Goal: Information Seeking & Learning: Learn about a topic

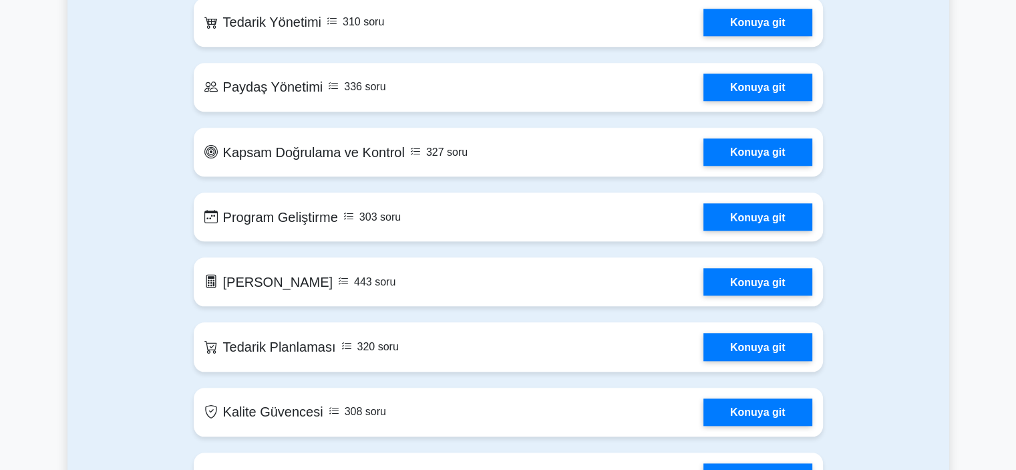
scroll to position [1355, 0]
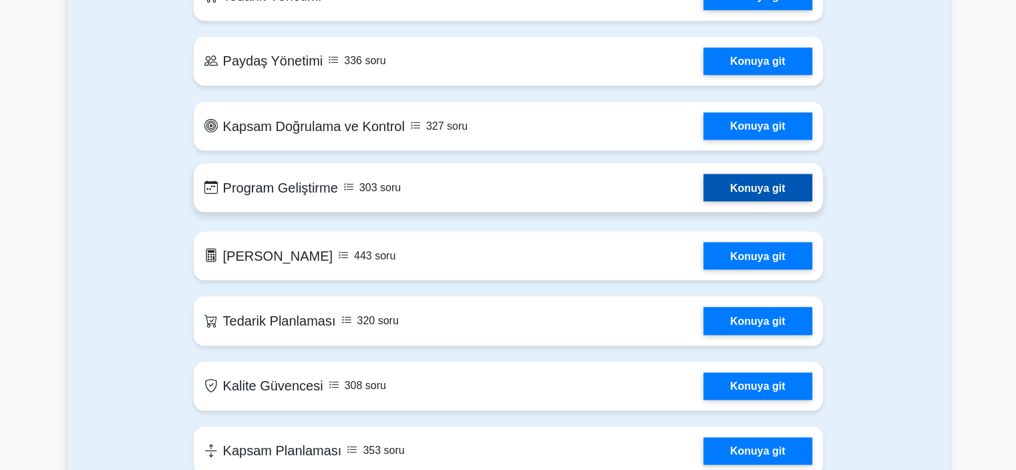
click at [761, 192] on link "Konuya git" at bounding box center [757, 187] width 109 height 27
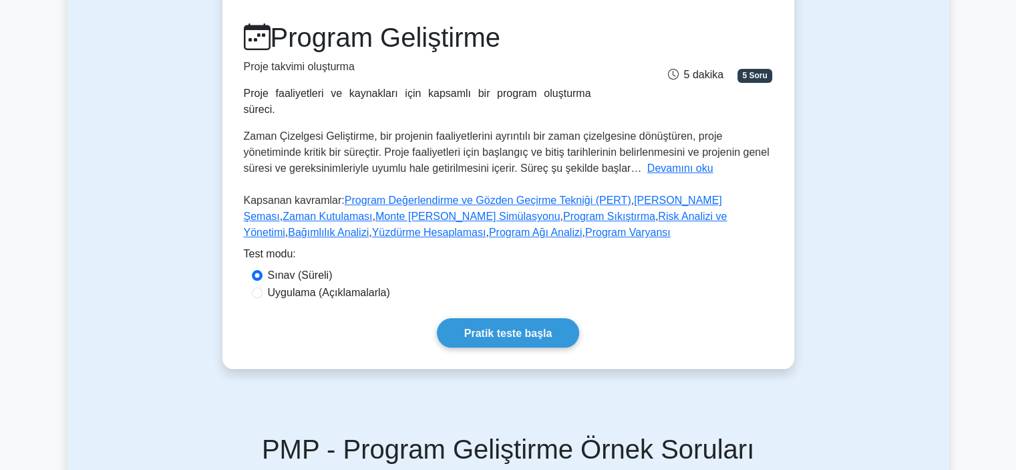
scroll to position [104, 0]
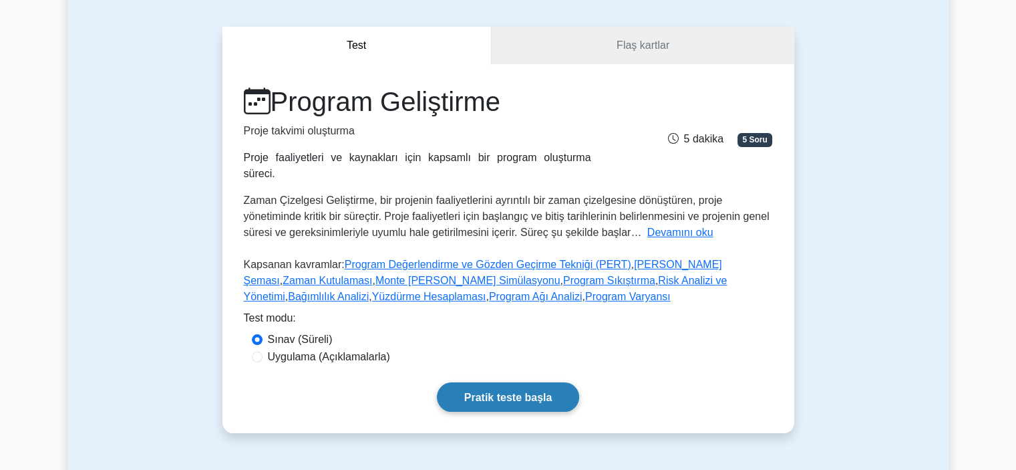
click at [532, 382] on link "Pratik teste başla" at bounding box center [508, 396] width 143 height 29
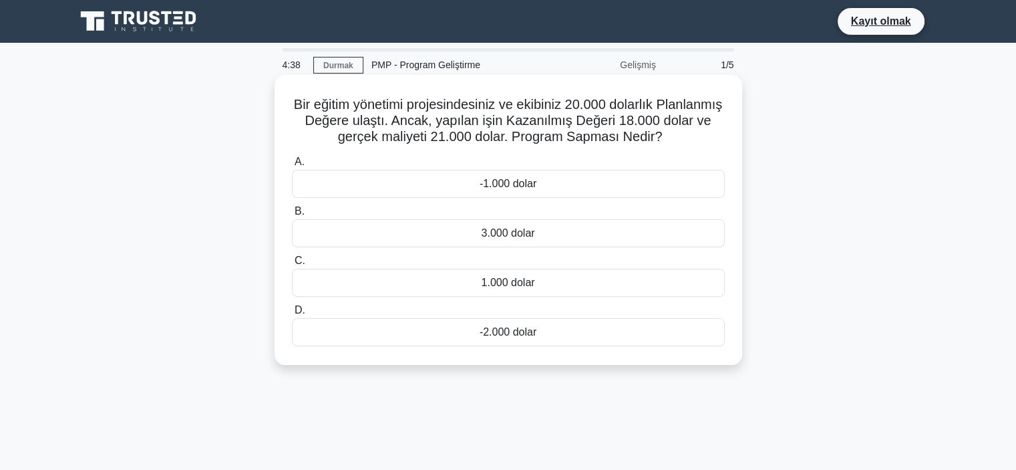
click at [529, 337] on font "-2.000 dolar" at bounding box center [508, 331] width 57 height 11
click at [292, 315] on input "D. -2.000 dolar" at bounding box center [292, 310] width 0 height 9
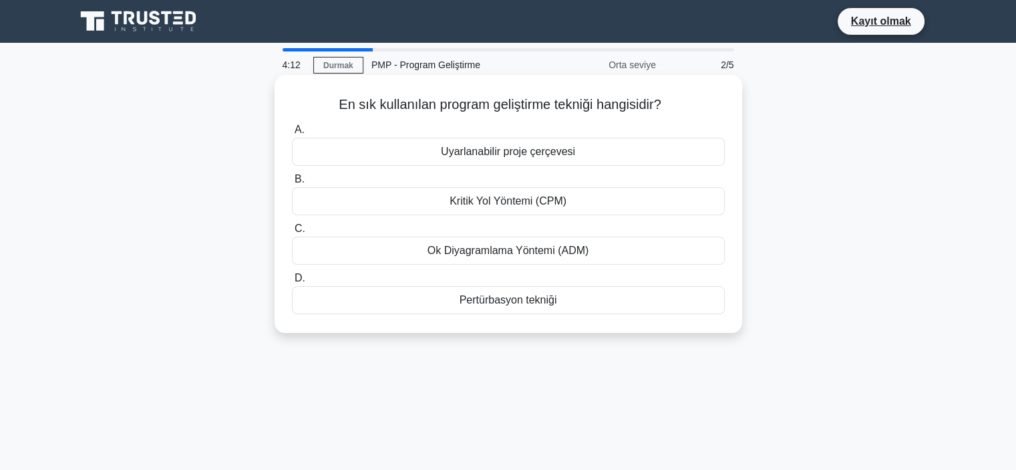
click at [486, 197] on font "Kritik Yol Yöntemi (CPM)" at bounding box center [507, 200] width 117 height 11
click at [292, 184] on input "B. Kritik Yol Yöntemi (CPM)" at bounding box center [292, 179] width 0 height 9
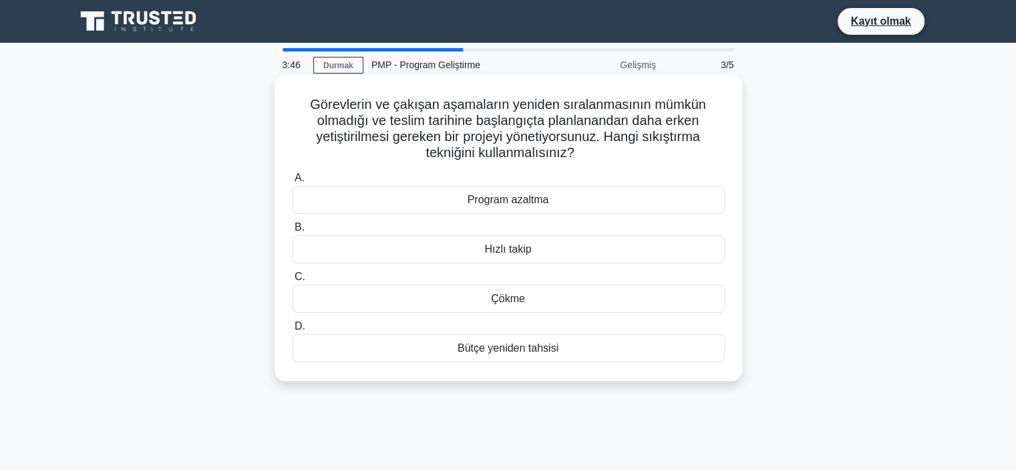
click at [510, 295] on font "Çökme" at bounding box center [508, 298] width 34 height 11
click at [292, 281] on input "C. Çökme" at bounding box center [292, 277] width 0 height 9
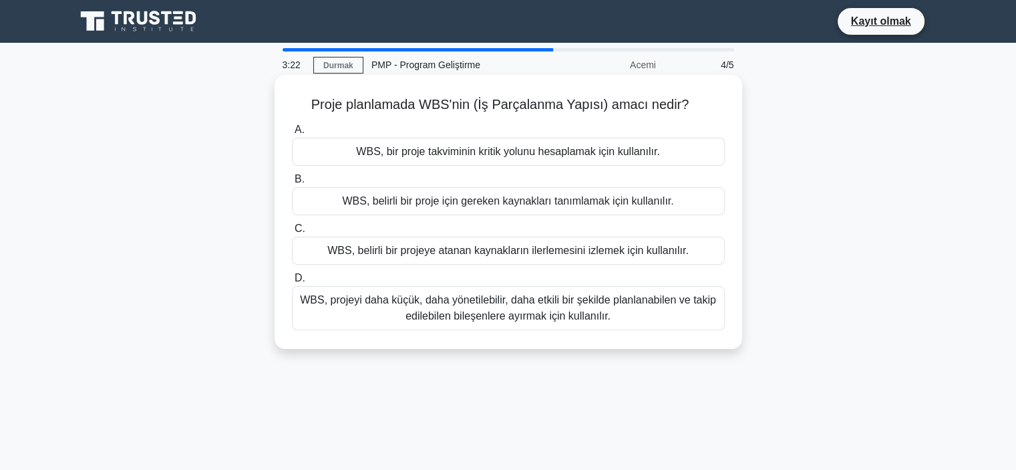
click at [554, 301] on font "WBS, projeyi daha küçük, daha yönetilebilir, daha etkili bir şekilde planlanabi…" at bounding box center [508, 307] width 416 height 27
click at [292, 283] on input "D. WBS, projeyi daha küçük, daha yönetilebilir, daha etkili bir şekilde planlan…" at bounding box center [292, 278] width 0 height 9
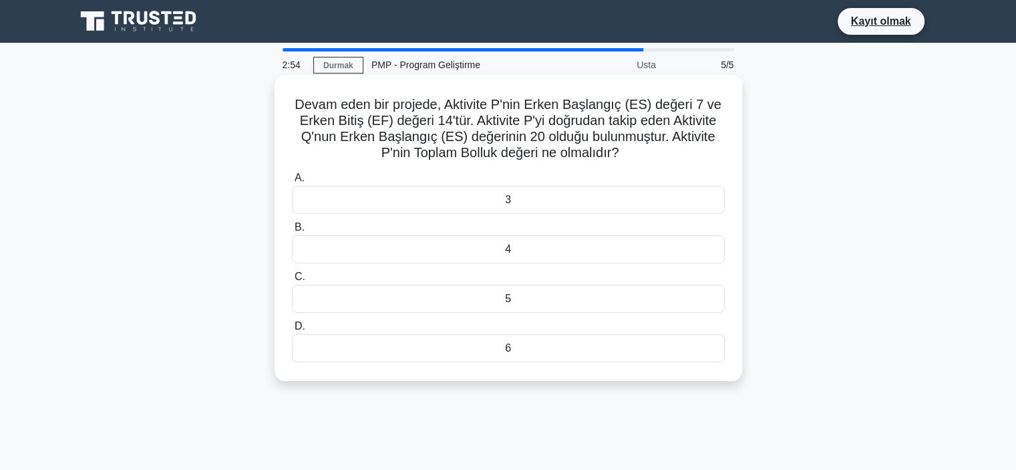
click at [566, 348] on div "6" at bounding box center [508, 348] width 433 height 28
click at [292, 331] on input "D. 6" at bounding box center [292, 326] width 0 height 9
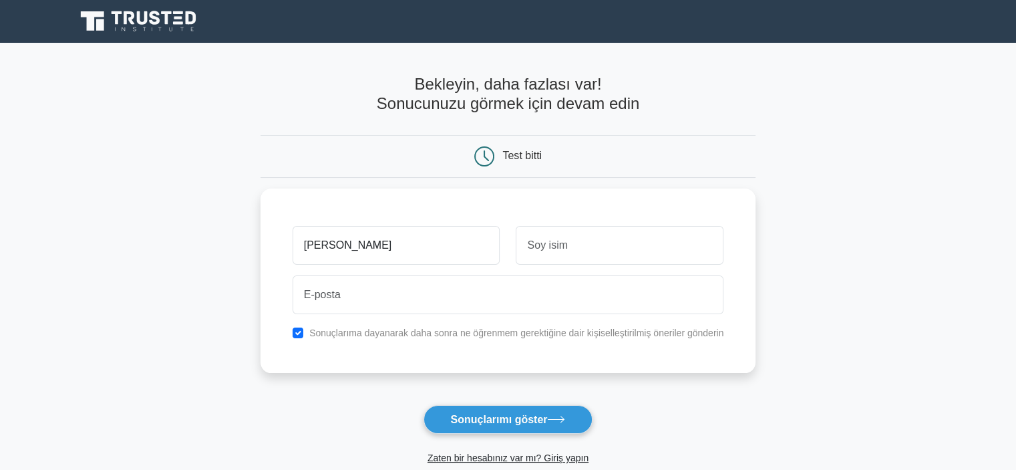
type input "Tahir Safa"
type input "Şavur"
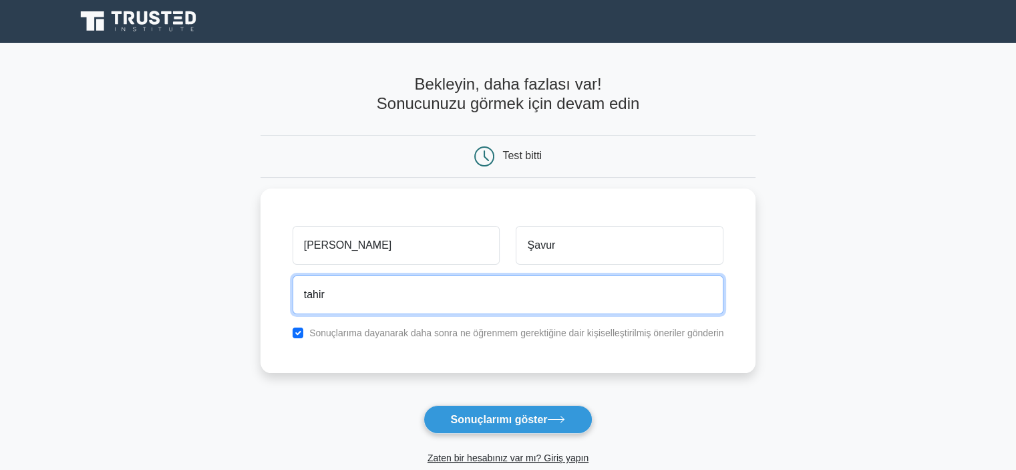
type input "tahirsafa33@gmail.com"
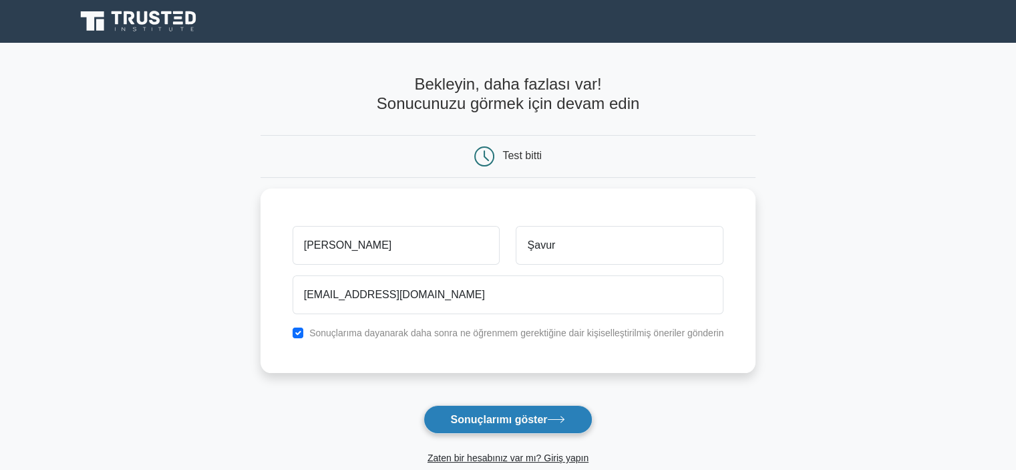
click at [525, 411] on button "Sonuçlarımı göster" at bounding box center [508, 419] width 170 height 29
